Goal: Transaction & Acquisition: Download file/media

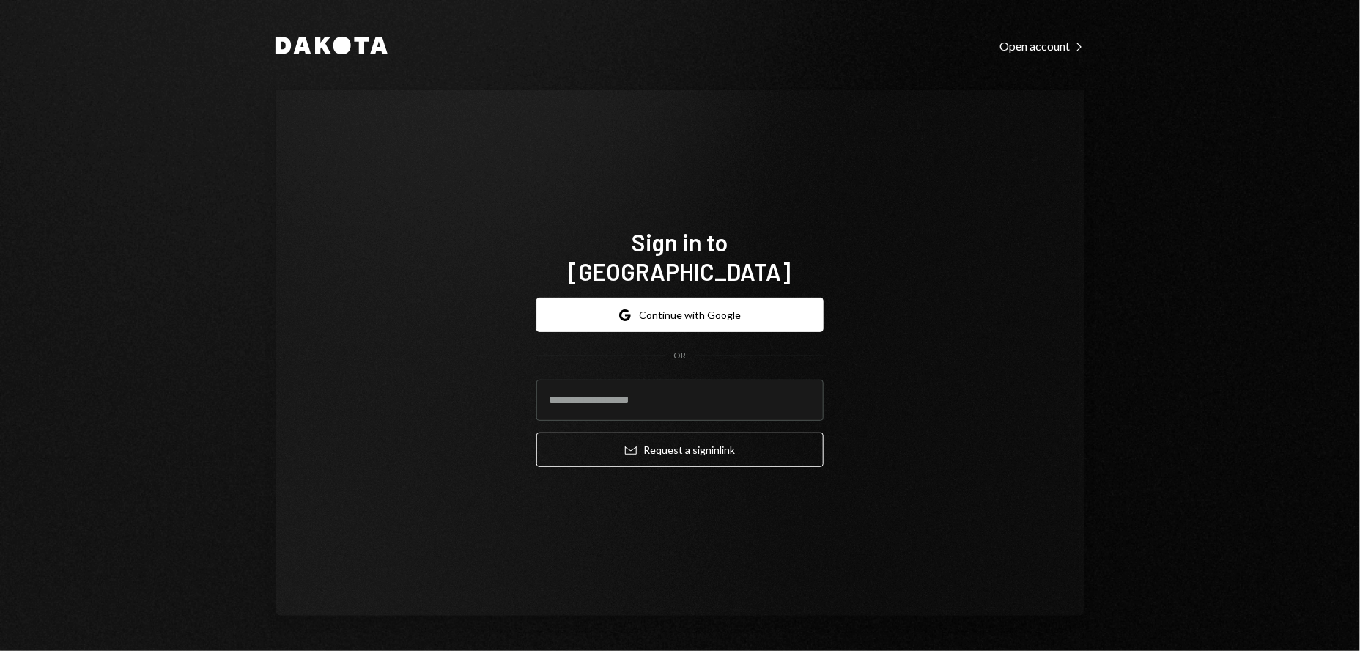
type input "**********"
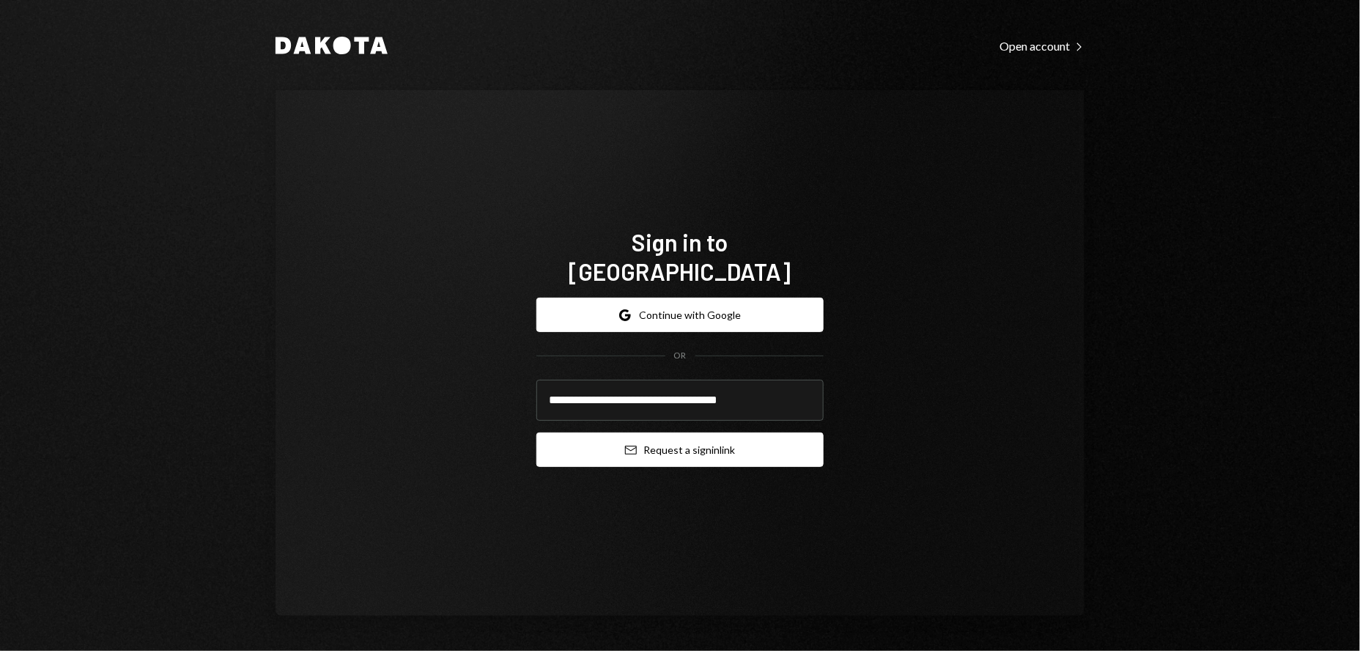
click at [725, 432] on button "Email Request a sign in link" at bounding box center [680, 449] width 287 height 34
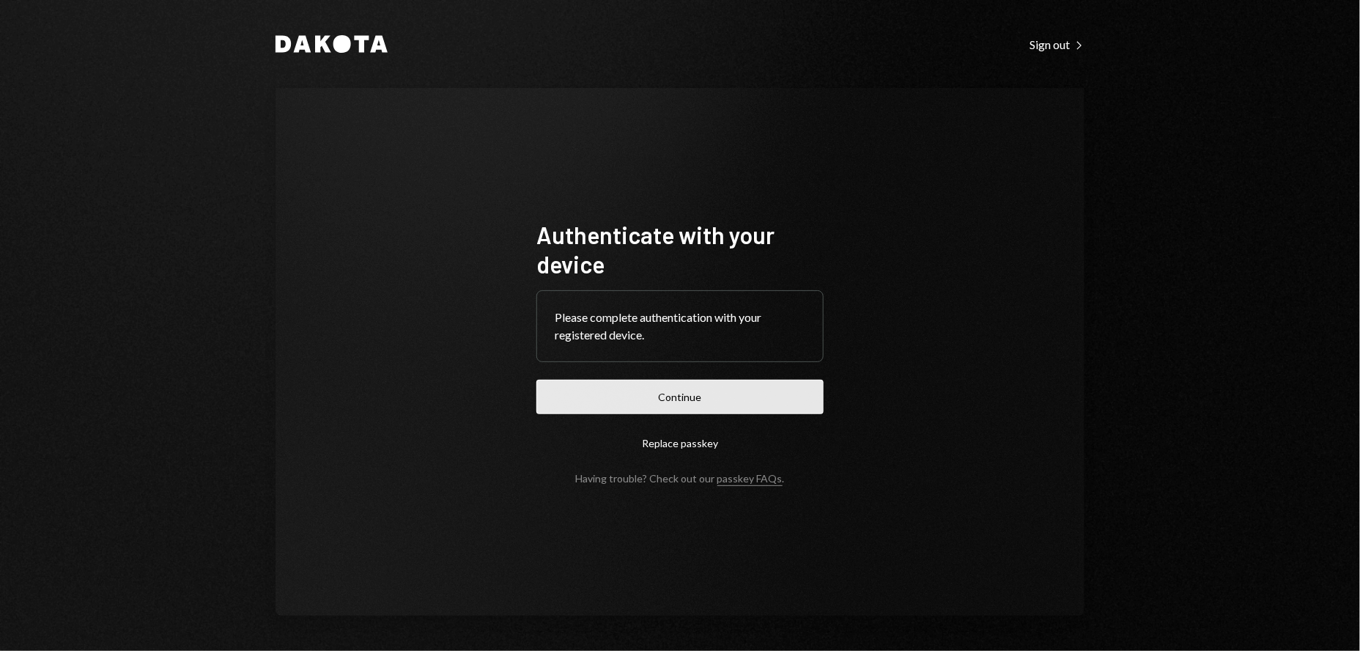
click at [669, 400] on button "Continue" at bounding box center [680, 397] width 287 height 34
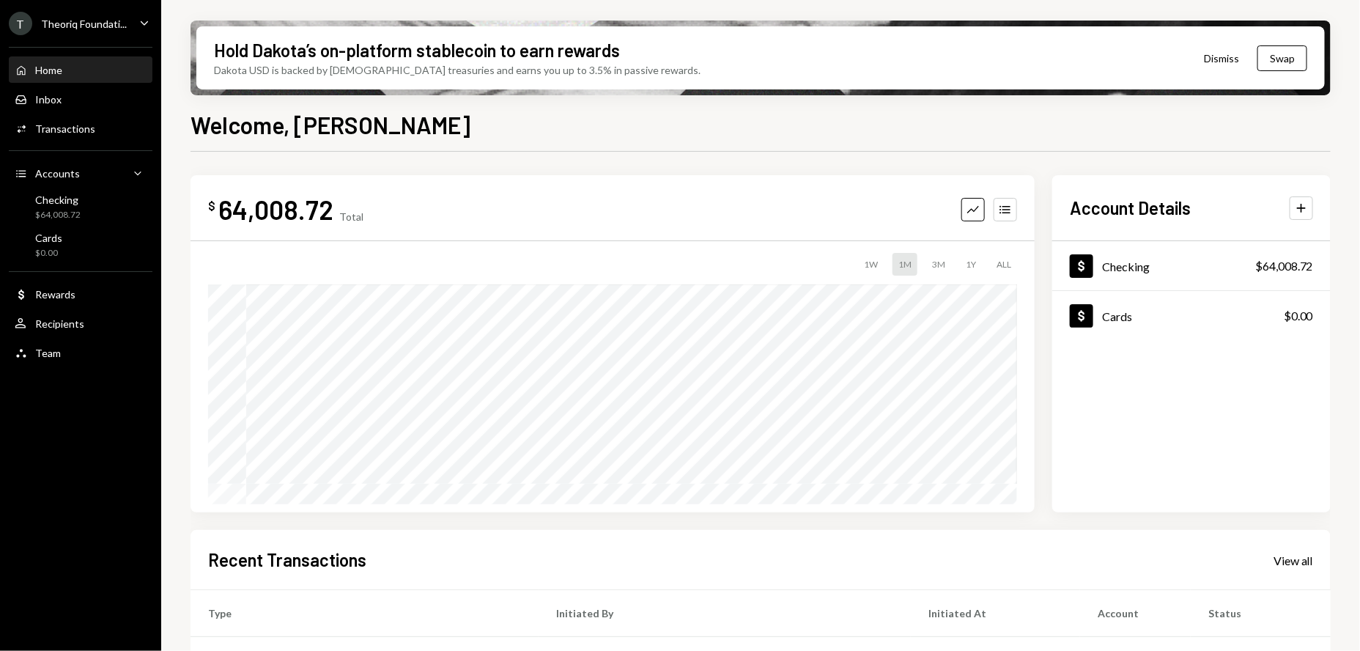
click at [138, 15] on icon "Caret Down" at bounding box center [144, 23] width 16 height 16
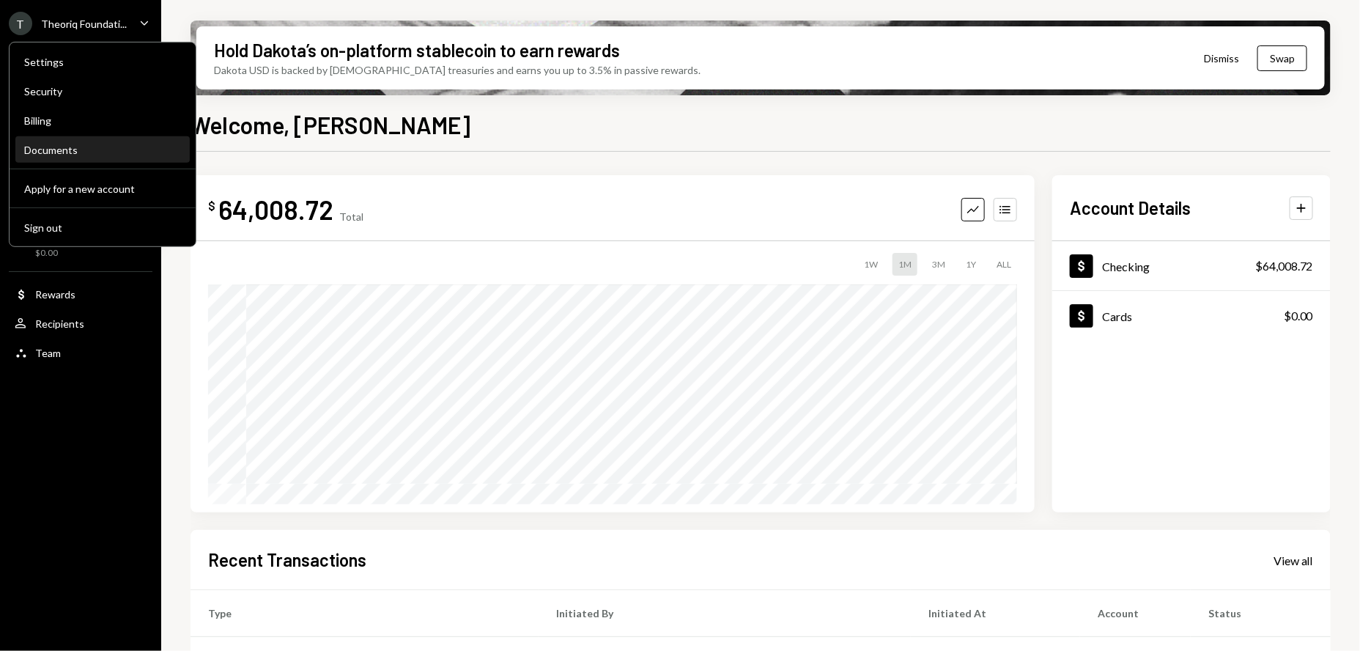
click at [52, 148] on div "Documents" at bounding box center [102, 150] width 157 height 12
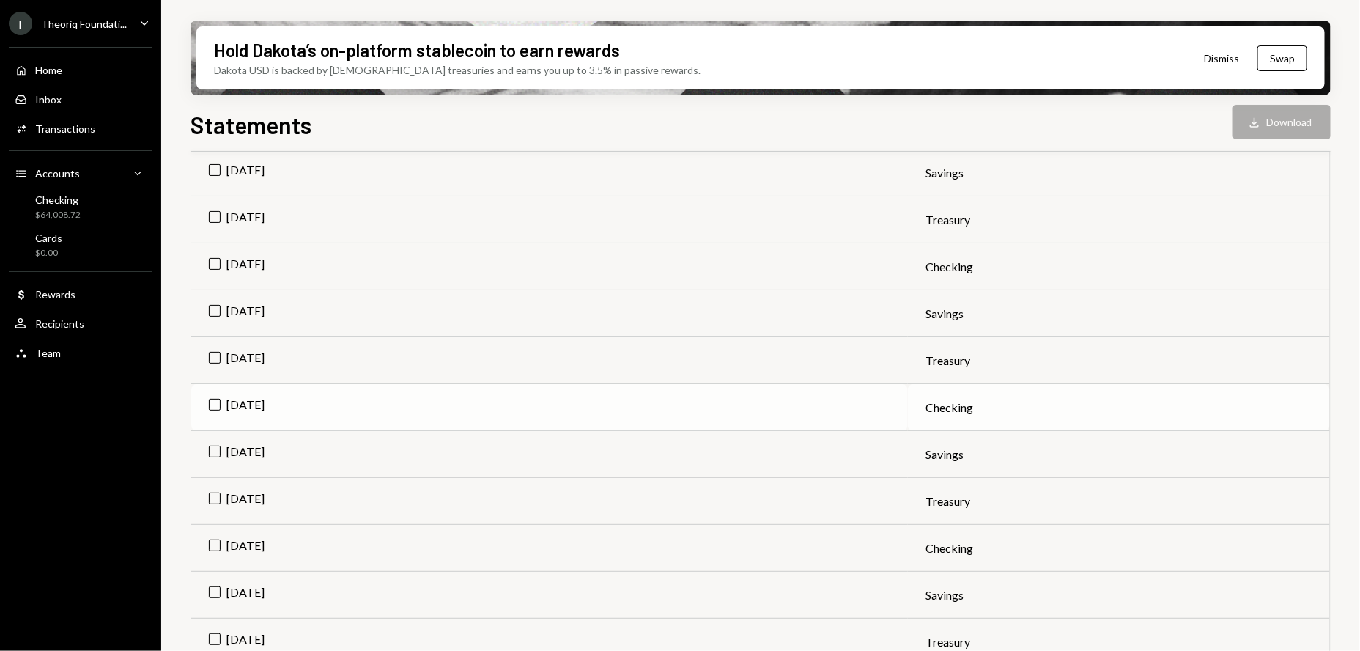
scroll to position [1012, 0]
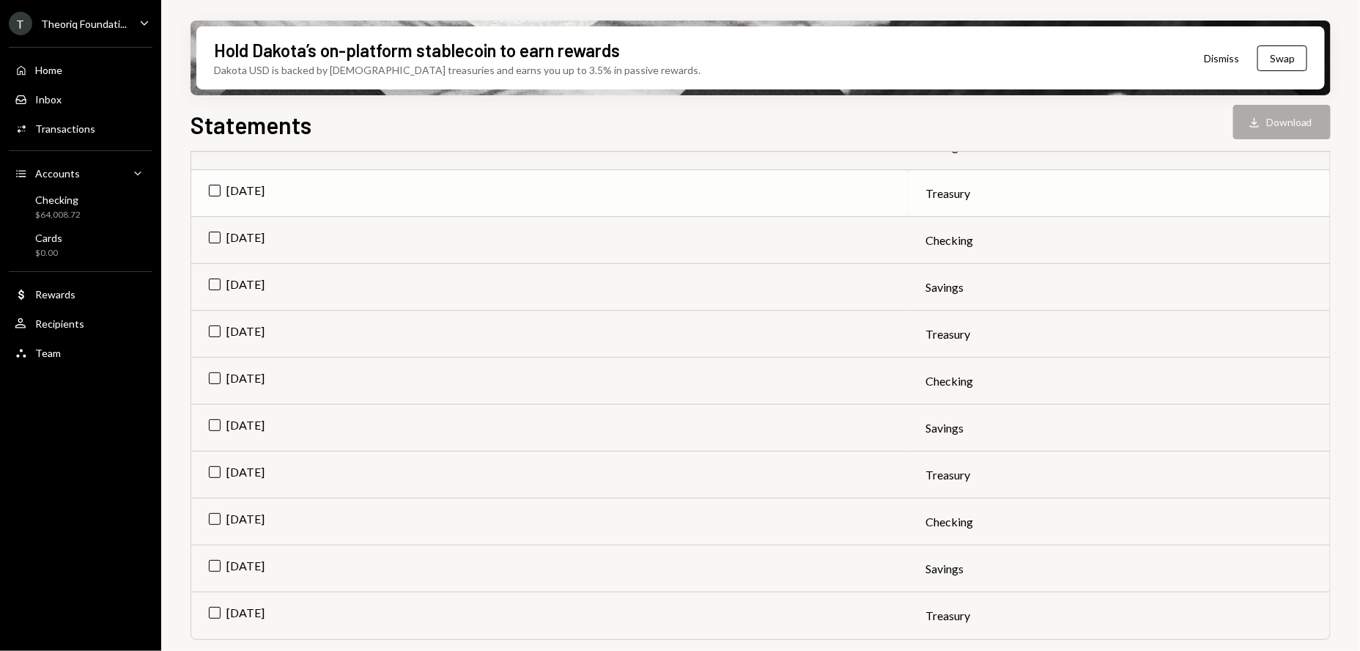
click at [208, 191] on td "[DATE]" at bounding box center [549, 193] width 717 height 47
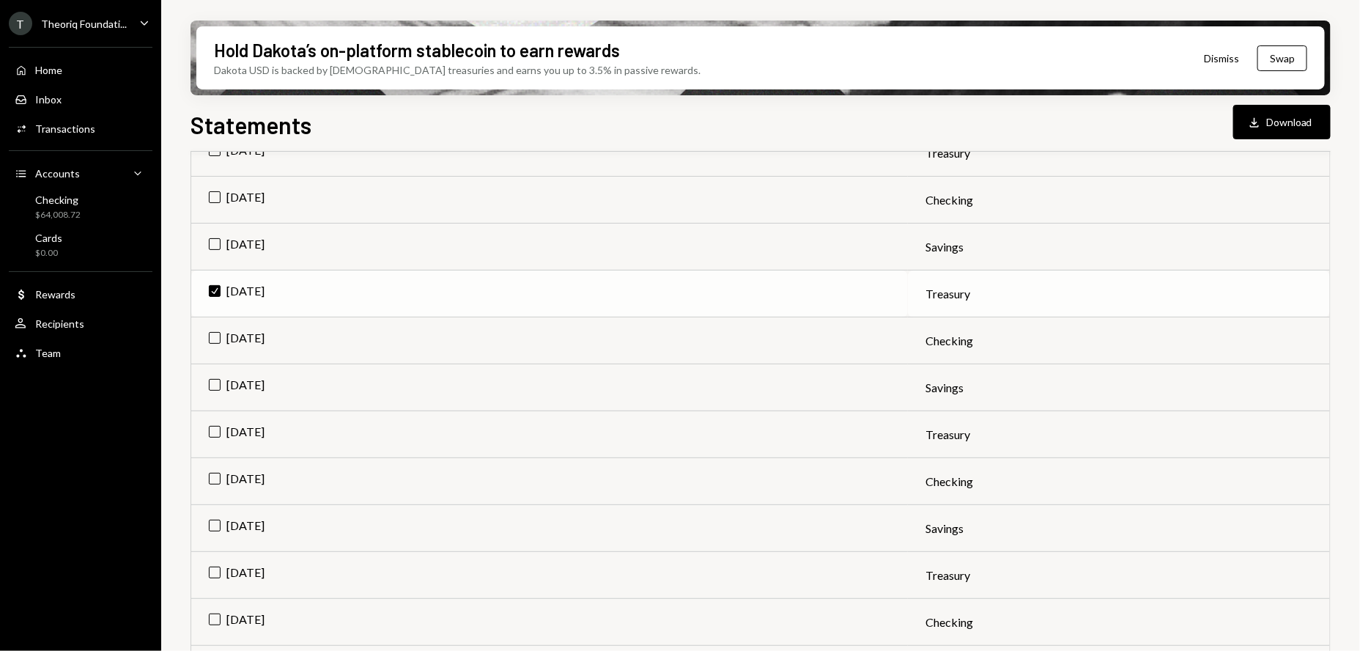
click at [213, 289] on td "Check [DATE]" at bounding box center [549, 293] width 717 height 47
click at [212, 243] on td "[DATE]" at bounding box center [549, 244] width 717 height 47
click at [228, 222] on td "Check [DATE]" at bounding box center [549, 245] width 717 height 47
click at [218, 202] on td "[DATE]" at bounding box center [549, 197] width 717 height 47
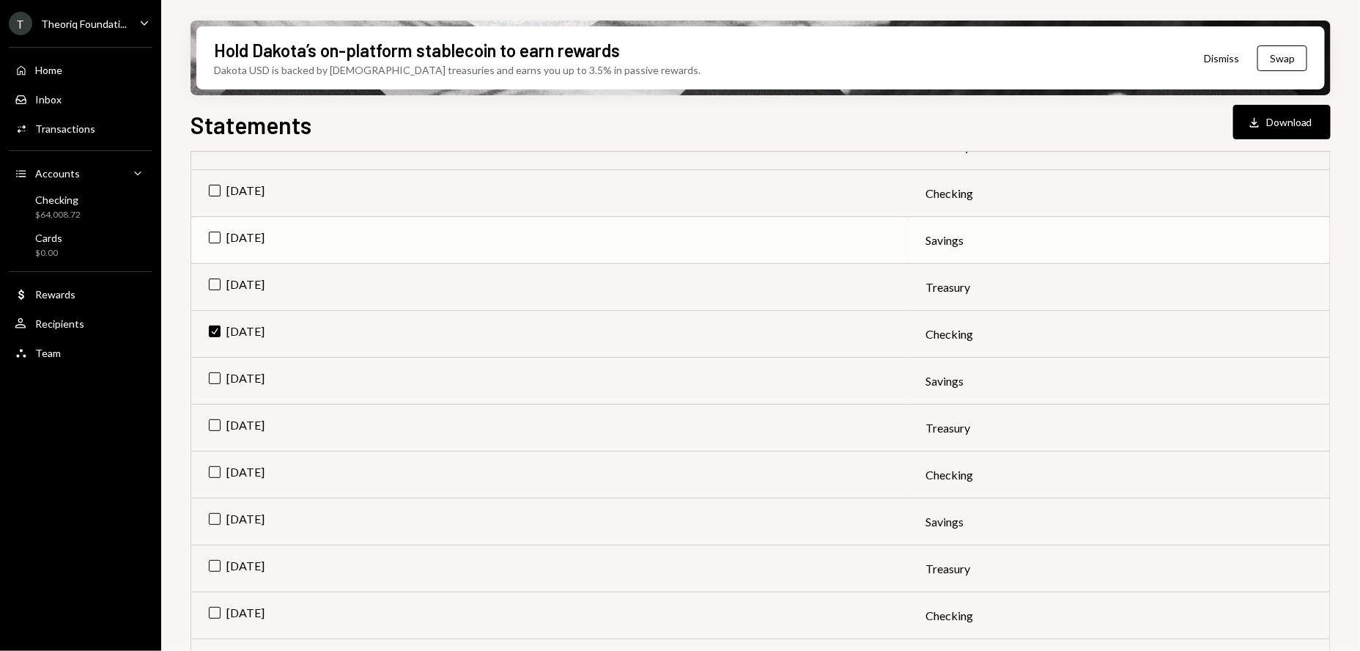
scroll to position [773, 0]
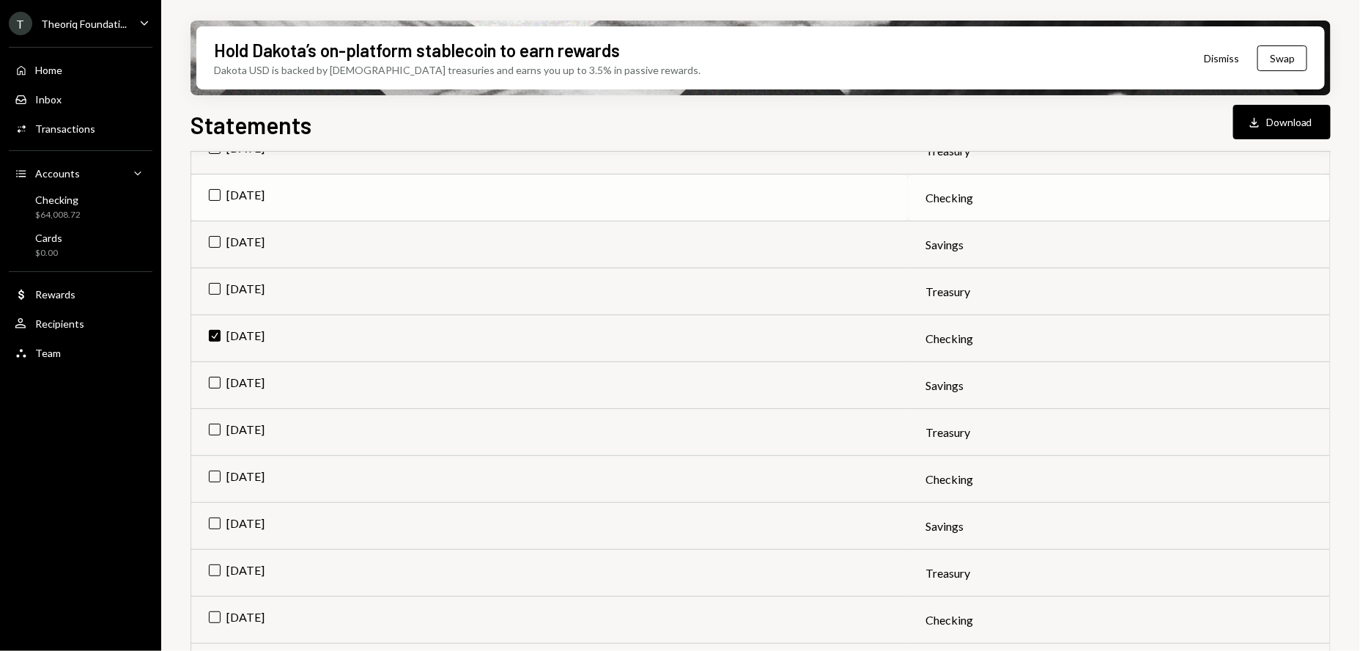
click at [216, 193] on td "[DATE]" at bounding box center [549, 197] width 717 height 47
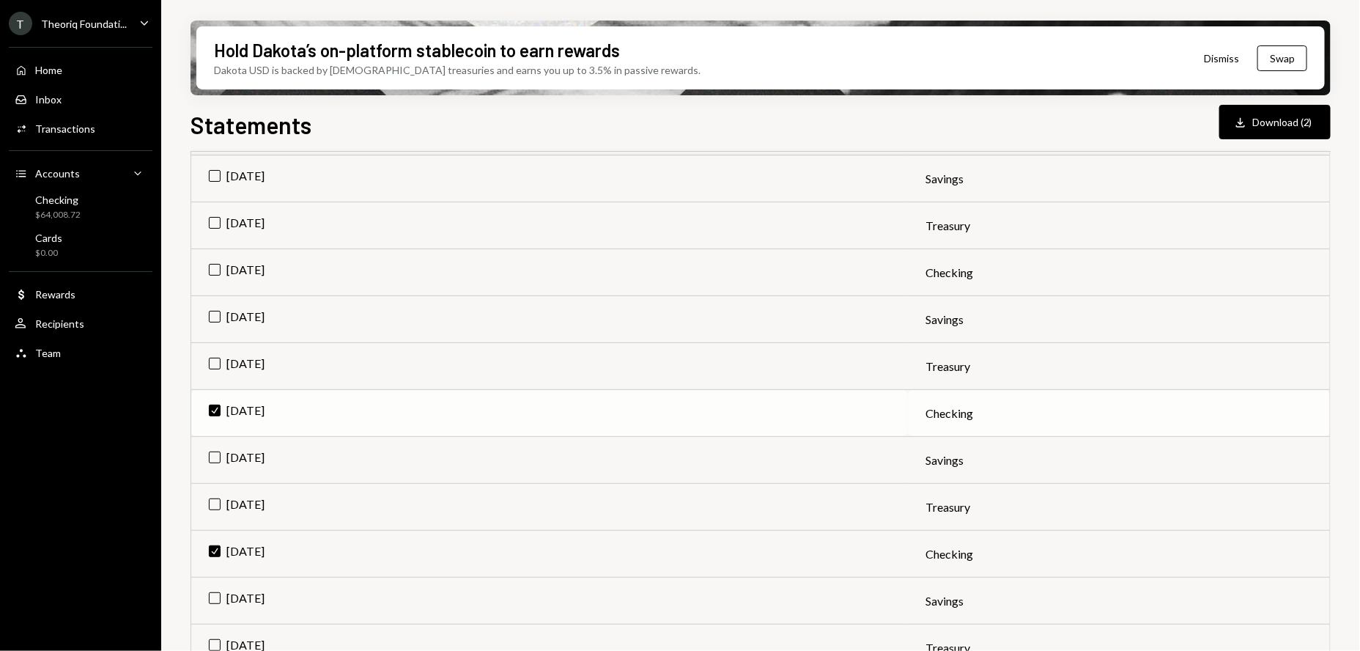
scroll to position [557, 0]
click at [214, 267] on td "[DATE]" at bounding box center [549, 273] width 717 height 47
click at [1279, 125] on button "Download Download (3)" at bounding box center [1275, 122] width 111 height 34
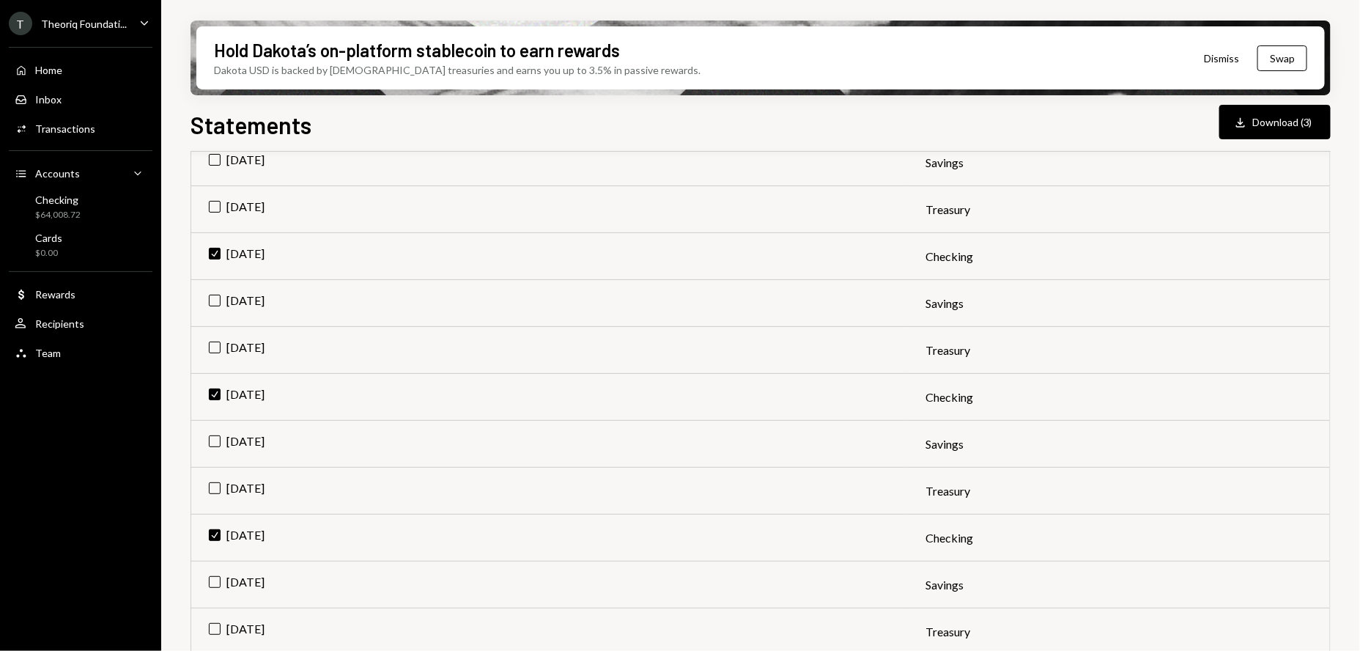
scroll to position [575, 0]
